Goal: Check status: Check status

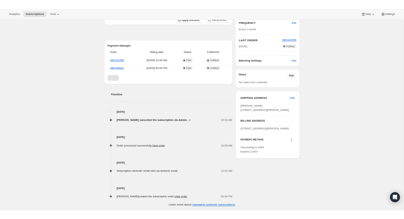
scroll to position [19, 0]
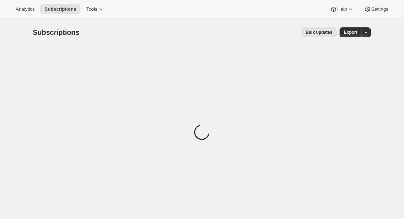
scroll to position [23, 0]
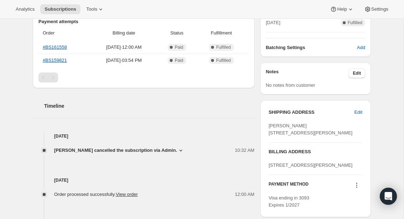
scroll to position [269, 0]
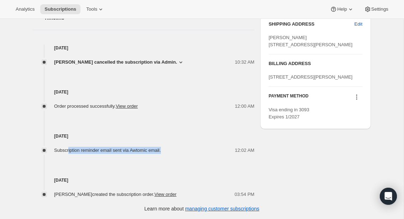
drag, startPoint x: 70, startPoint y: 152, endPoint x: 169, endPoint y: 152, distance: 99.4
click at [165, 152] on div "Subscription reminder email sent via Awtomic email." at bounding box center [109, 150] width 111 height 7
